Goal: Task Accomplishment & Management: Manage account settings

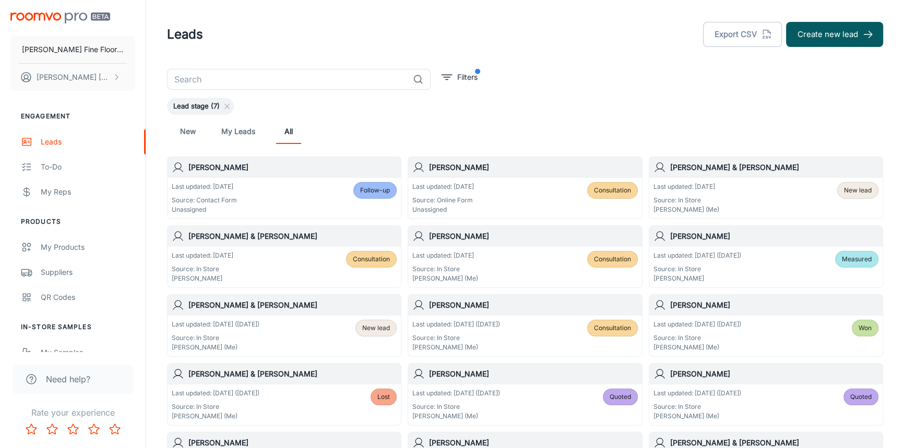
drag, startPoint x: 0, startPoint y: 0, endPoint x: 279, endPoint y: 181, distance: 332.6
click at [279, 181] on div "Last updated: [DATE] Source: Contact Form Unassigned Follow-up" at bounding box center [284, 198] width 233 height 41
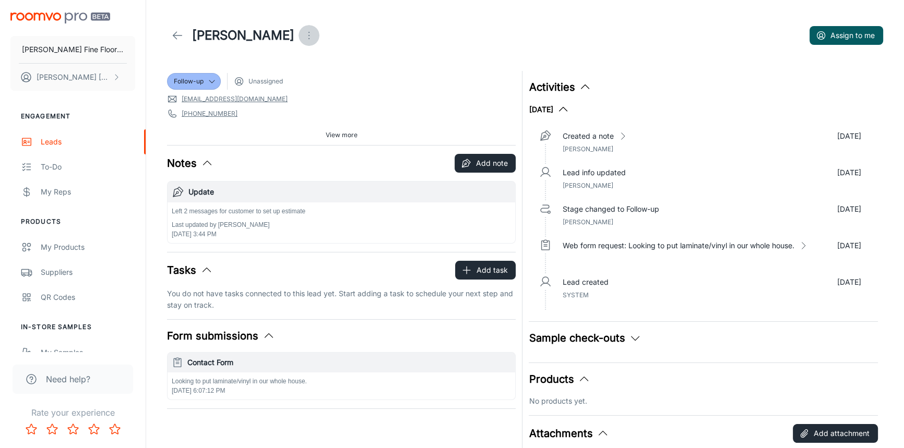
click at [303, 33] on icon "Open menu" at bounding box center [309, 35] width 13 height 13
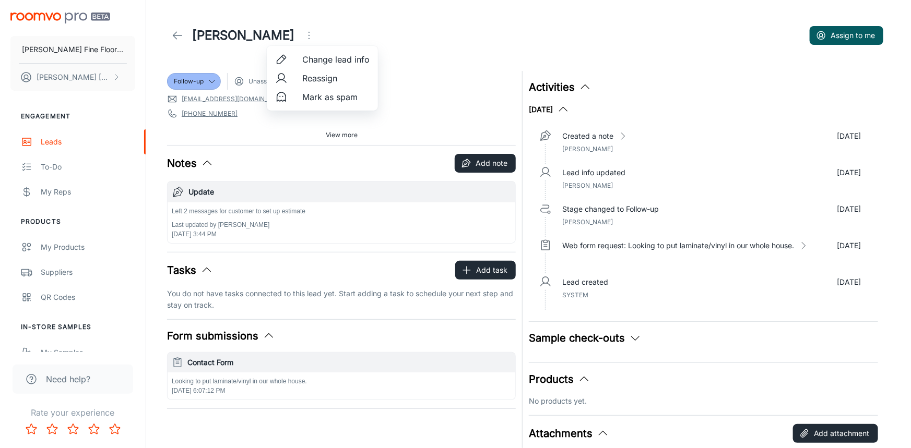
click at [324, 61] on span "Change lead info" at bounding box center [335, 59] width 67 height 13
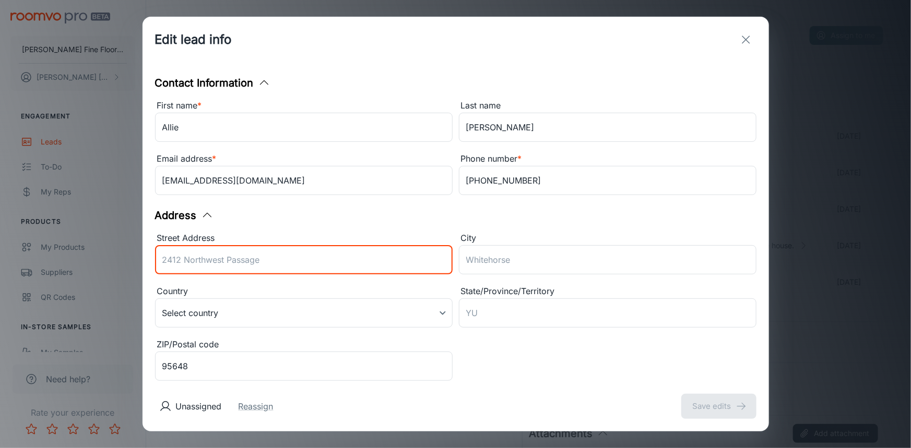
click at [244, 263] on input "Street Address" at bounding box center [304, 259] width 298 height 29
click at [482, 220] on div "Address" at bounding box center [455, 216] width 601 height 16
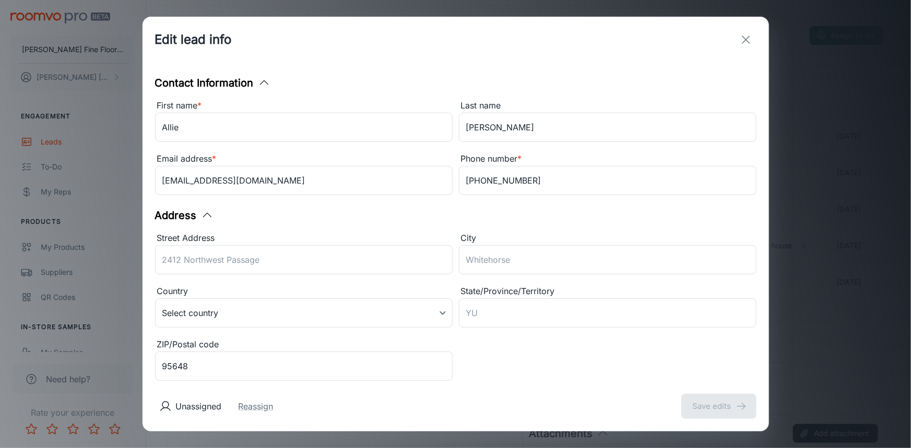
click at [283, 234] on div "Street Address" at bounding box center [304, 239] width 298 height 14
click at [283, 245] on input "Street Address" at bounding box center [304, 259] width 298 height 29
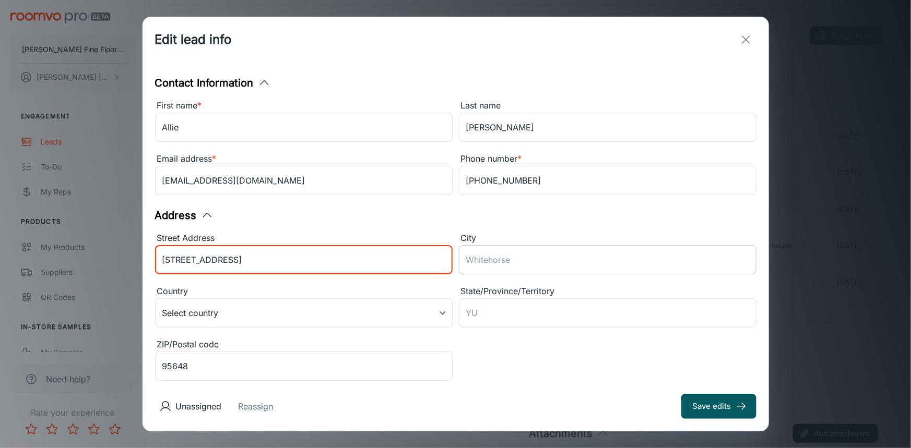
type input "[STREET_ADDRESS]"
click at [528, 260] on input "City" at bounding box center [608, 259] width 298 height 29
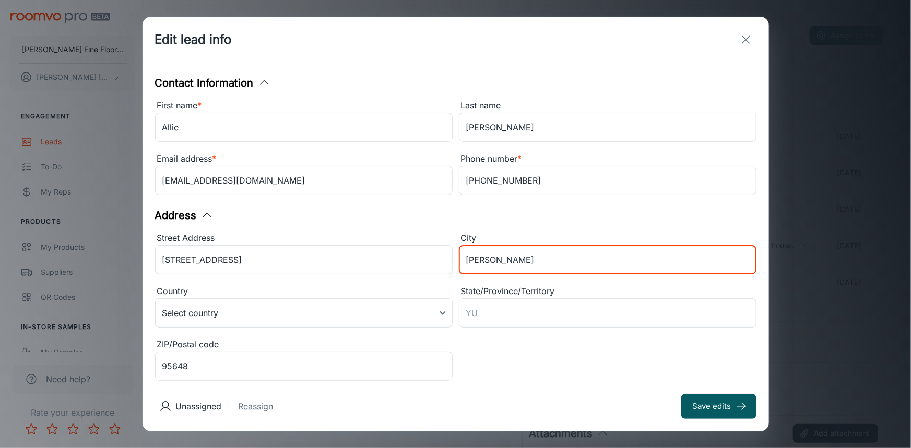
type input "Lincoln"
type input "[US_STATE]"
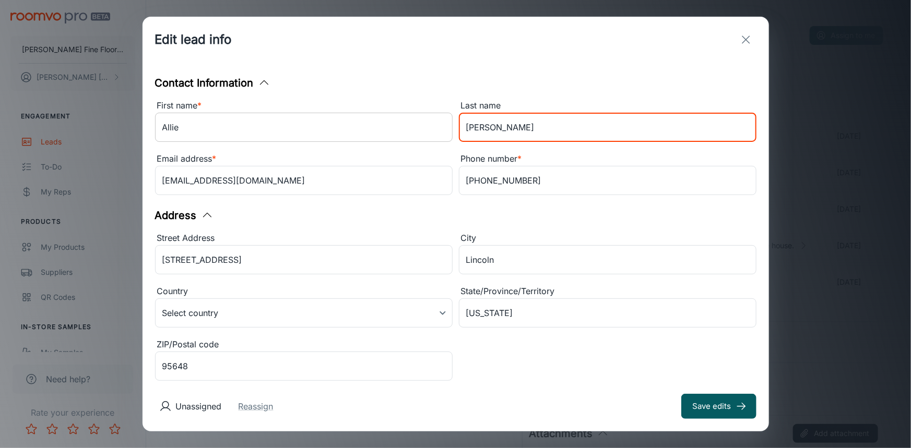
drag, startPoint x: 491, startPoint y: 127, endPoint x: 419, endPoint y: 133, distance: 71.7
click at [419, 133] on div "First name * [PERSON_NAME] ​ Last name [PERSON_NAME] ​ Email address * [EMAIL_A…" at bounding box center [453, 146] width 608 height 106
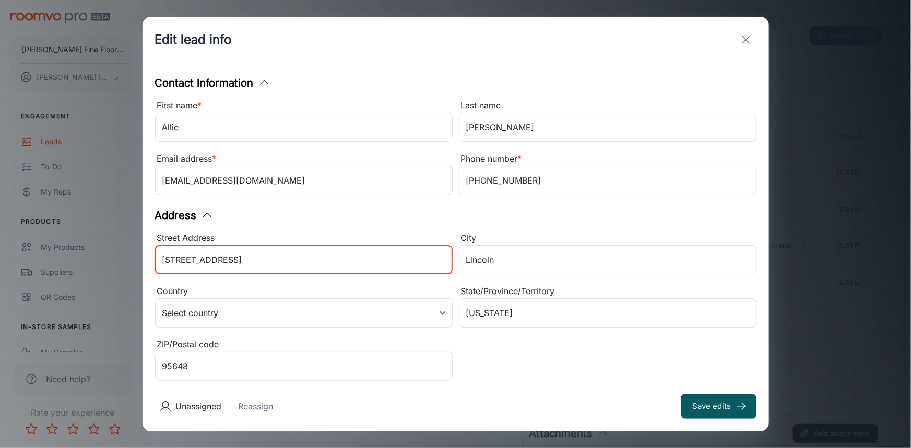
drag, startPoint x: 249, startPoint y: 261, endPoint x: 94, endPoint y: 268, distance: 155.2
click at [94, 269] on div "Edit lead info Contact Information First name * [PERSON_NAME] ​ Last name [PERS…" at bounding box center [455, 224] width 911 height 448
drag, startPoint x: 241, startPoint y: 256, endPoint x: 67, endPoint y: 265, distance: 174.6
click at [68, 267] on div "Edit lead info Contact Information First name * [PERSON_NAME] ​ Last name [PERS…" at bounding box center [455, 224] width 911 height 448
type input "[STREET_ADDRESS]"
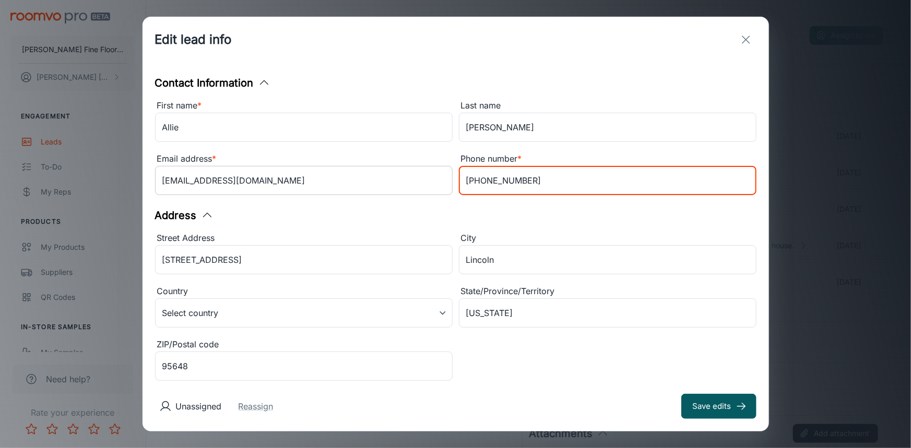
drag, startPoint x: 516, startPoint y: 185, endPoint x: 433, endPoint y: 188, distance: 82.6
click at [433, 188] on div "First name * [PERSON_NAME] ​ Last name [PERSON_NAME] ​ Email address * [EMAIL_A…" at bounding box center [453, 146] width 608 height 106
click at [721, 401] on button "Save edits" at bounding box center [718, 406] width 75 height 25
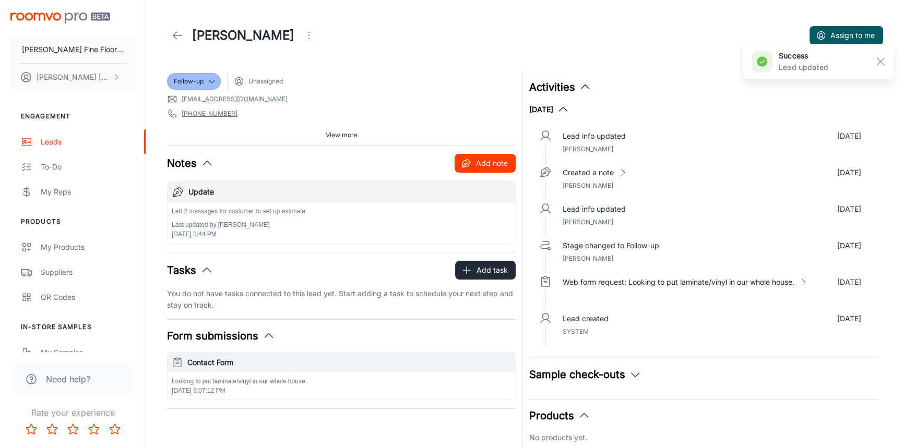
click at [492, 168] on button "Add note" at bounding box center [485, 163] width 61 height 19
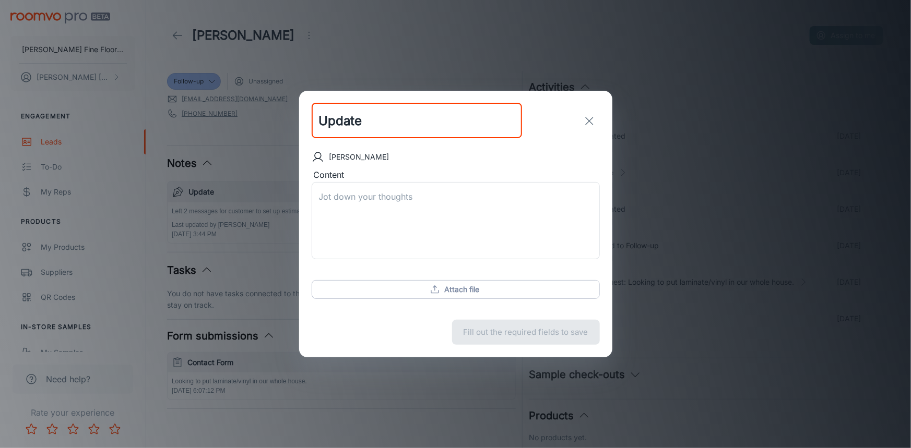
type input "Update"
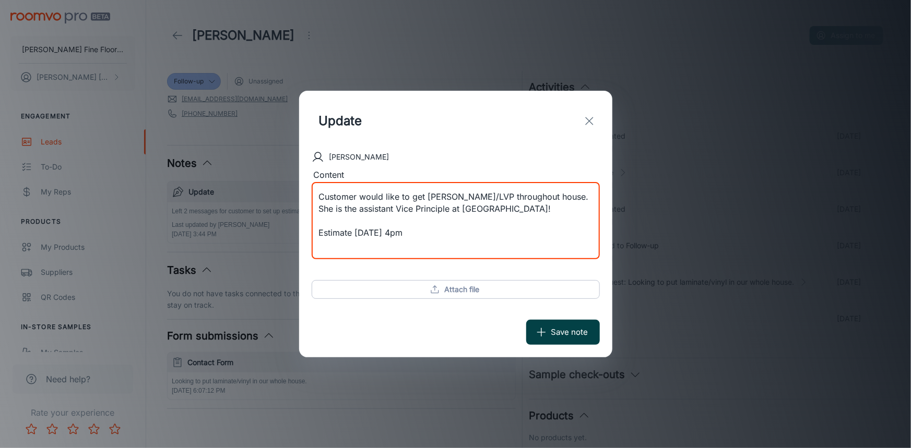
type textarea "Customer would like to get [PERSON_NAME]/LVP throughout house. She is the assis…"
click at [571, 338] on button "Save note" at bounding box center [563, 332] width 74 height 25
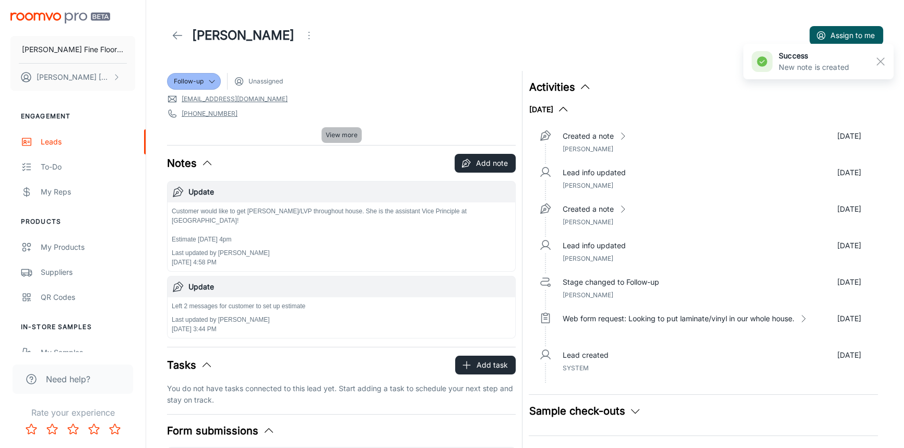
click at [329, 134] on span "View more" at bounding box center [342, 134] width 32 height 9
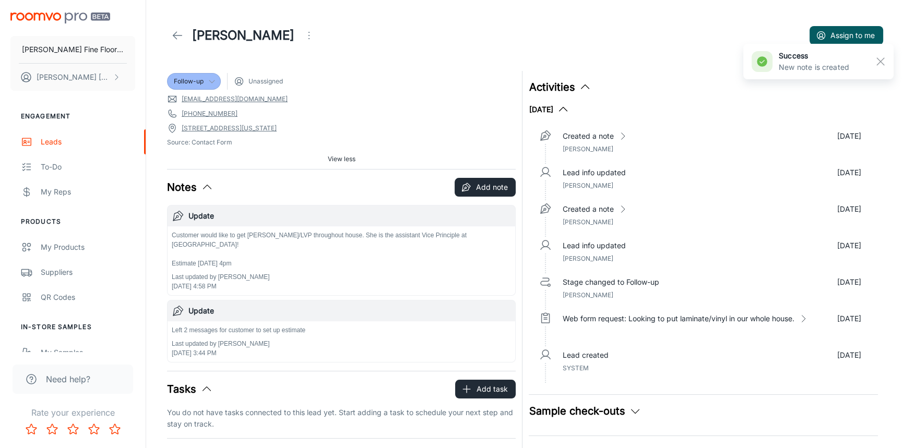
click at [207, 83] on div "Follow-up" at bounding box center [194, 81] width 40 height 9
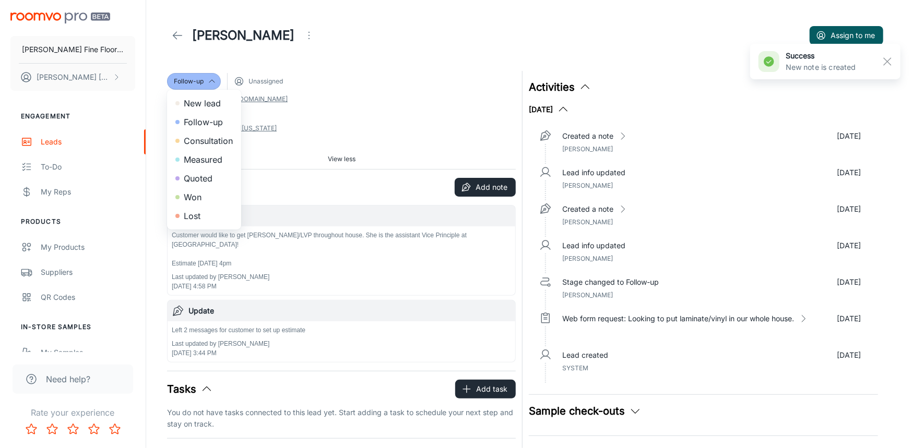
click at [198, 141] on li "Consultation" at bounding box center [204, 141] width 74 height 19
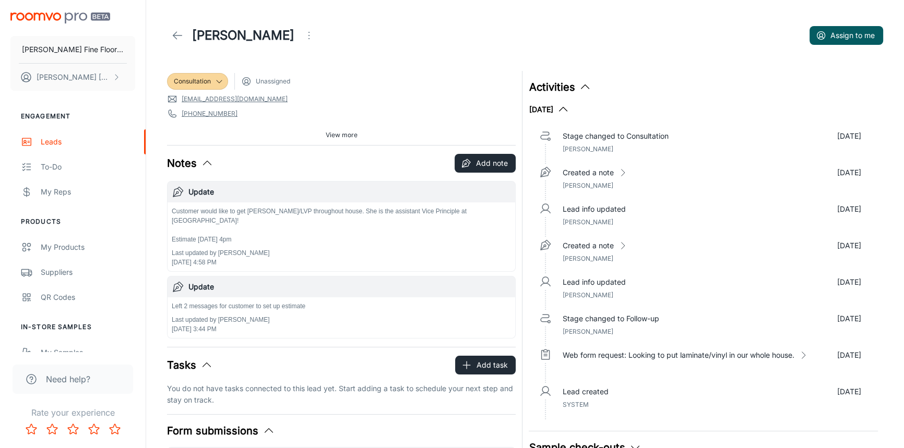
click at [177, 34] on icon at bounding box center [177, 35] width 13 height 13
